Goal: Task Accomplishment & Management: Manage account settings

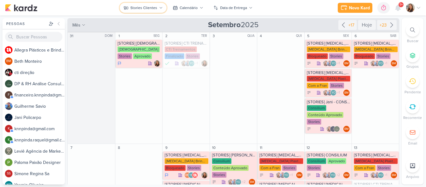
click at [159, 6] on icon at bounding box center [161, 8] width 4 height 4
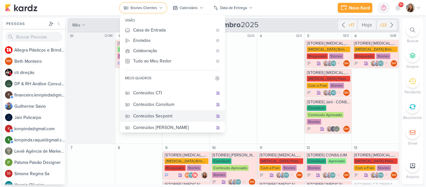
scroll to position [38, 0]
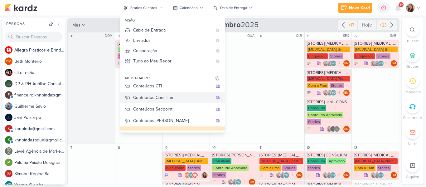
click at [177, 100] on div "Conteúdos Consilium" at bounding box center [173, 97] width 80 height 7
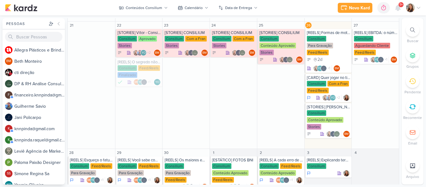
scroll to position [201, 0]
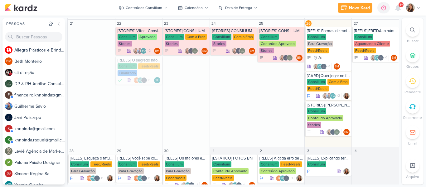
drag, startPoint x: 397, startPoint y: 112, endPoint x: 397, endPoint y: 104, distance: 7.5
click at [397, 104] on div "Conteúdos Consilium visão Caixa de Entrada A caixa de entrada mostra todos os k…" at bounding box center [233, 101] width 332 height 166
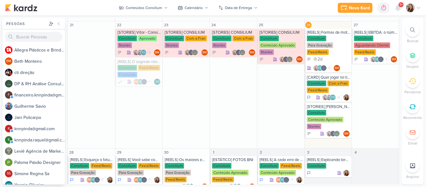
scroll to position [200, 0]
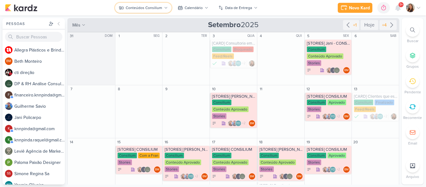
click at [147, 10] on div "Conteúdos Consilium" at bounding box center [144, 8] width 36 height 6
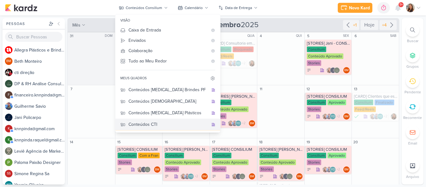
click at [178, 125] on div "Conteúdos CTI" at bounding box center [168, 124] width 80 height 7
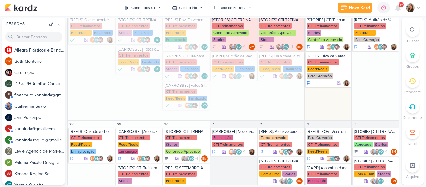
scroll to position [166, 0]
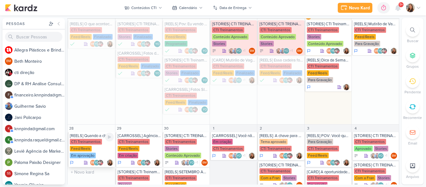
click at [77, 155] on div "Em aprovação" at bounding box center [83, 155] width 26 height 6
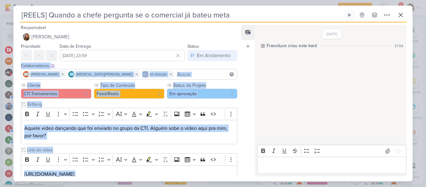
drag, startPoint x: 237, startPoint y: 57, endPoint x: 242, endPoint y: 102, distance: 45.2
click at [242, 102] on div "Responsável Franciluce Carvalho Nenhum contato encontrado create new contact No…" at bounding box center [212, 101] width 399 height 159
click at [242, 102] on div "Feed Atrelar email Solte o email para atrelar ao kard" at bounding box center [248, 100] width 14 height 151
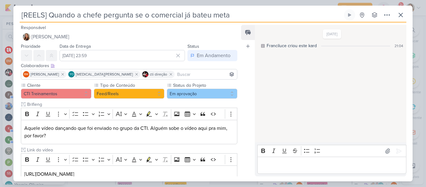
scroll to position [41, 0]
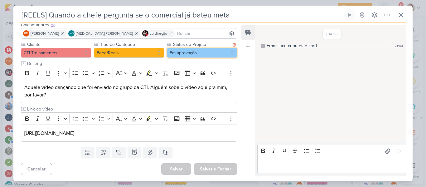
click at [212, 57] on button "Em aprovação" at bounding box center [202, 53] width 70 height 10
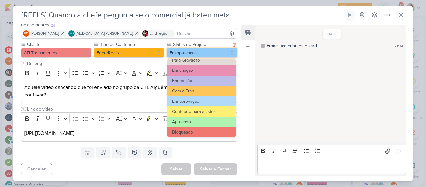
scroll to position [64, 0]
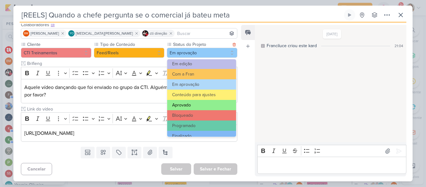
click at [215, 108] on button "Aprovado" at bounding box center [201, 105] width 69 height 10
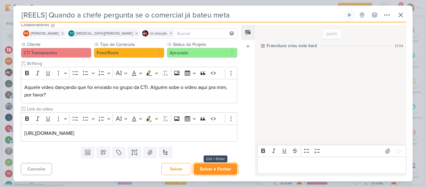
click at [222, 173] on button "Salvar e Fechar" at bounding box center [216, 169] width 44 height 12
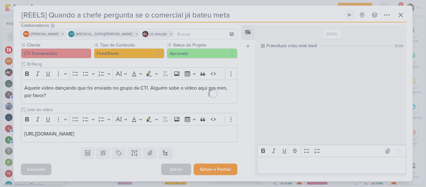
scroll to position [40, 0]
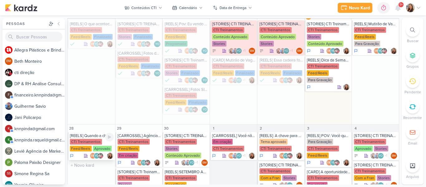
click at [88, 136] on div "[REELS] Quando a chefe pergunta se o comercial já bateu meta" at bounding box center [92, 135] width 44 height 5
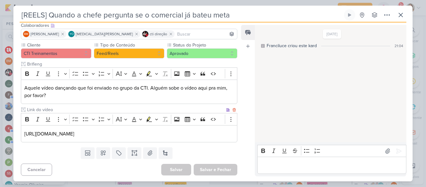
click at [191, 137] on p "https://drive.google.com/file/d/1W0SynSFxoMRxnEHUvRM2V9ohVllfoWWr/view?usp=driv…" at bounding box center [128, 133] width 209 height 7
drag, startPoint x: 231, startPoint y: 135, endPoint x: 9, endPoint y: 129, distance: 222.6
click at [9, 129] on div "[REELS] Quando a chefe pergunta se o comercial já bateu meta" at bounding box center [213, 93] width 426 height 187
copy p "https://drive.google.com/file/d/1W0SynSFxoMRxnEHUvRM2V9ohVllfoWWr/view?usp=driv…"
click at [232, 134] on div "https://drive.google.com/file/d/1W0SynSFxoMRxnEHUvRM2V9ohVllfoWWr/view?usp=driv…" at bounding box center [129, 133] width 216 height 17
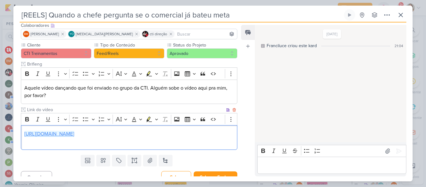
click at [74, 135] on link "https://drive.google.com/file/d/1W0SynSFxoMRxnEHUvRM2V9ohVllfoWWr/view?usp=driv…" at bounding box center [49, 134] width 50 height 6
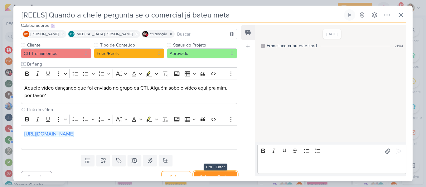
click at [214, 173] on button "Salvar e Fechar" at bounding box center [216, 177] width 44 height 12
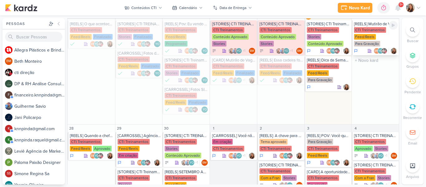
click at [355, 29] on div "CTI Treinamentos" at bounding box center [370, 30] width 32 height 6
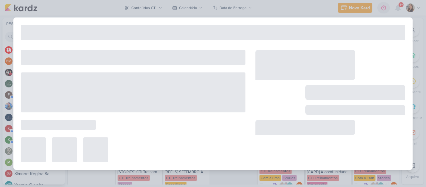
type input "[REELS] Mutirão de Vagas - Shopping Pátio Pinda"
type input "27 de setembro de 2025 às 23:59"
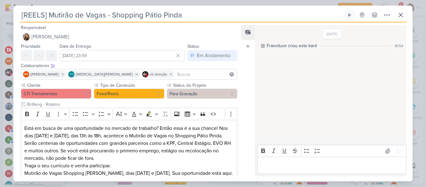
scroll to position [47, 0]
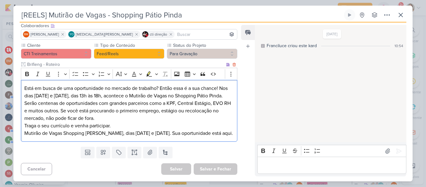
click at [157, 107] on p "Está em busca de uma oportunidade no mercado de trabalho? Então essa é a sua ch…" at bounding box center [128, 106] width 209 height 45
